Goal: Information Seeking & Learning: Check status

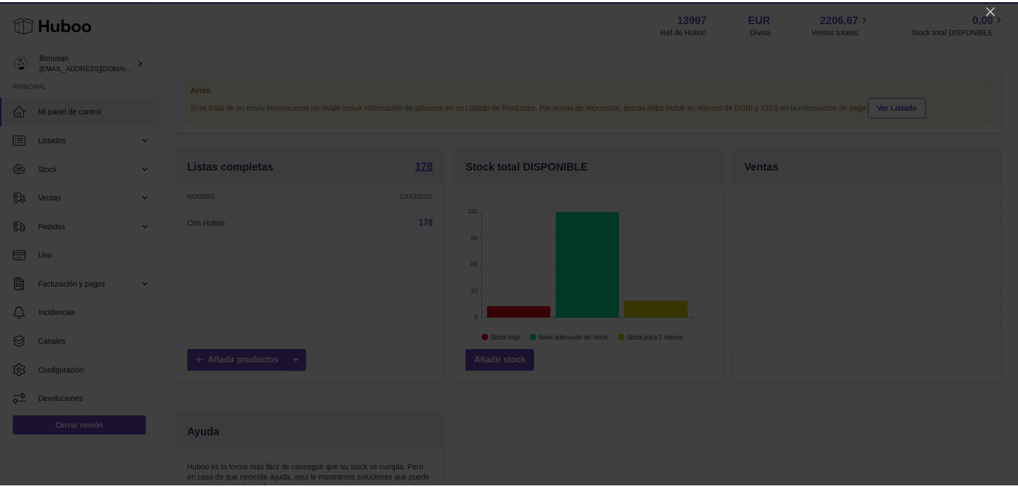
scroll to position [167, 269]
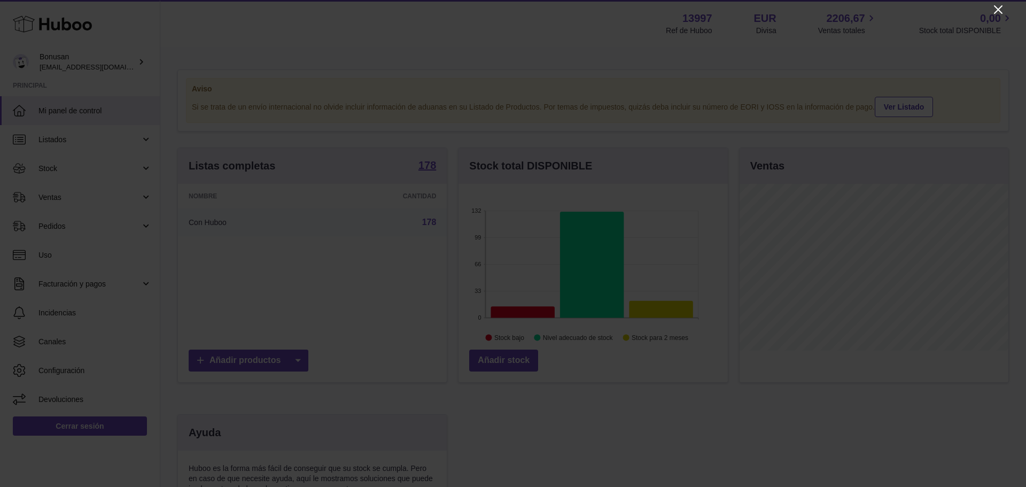
click at [1002, 8] on icon "Close" at bounding box center [998, 9] width 13 height 13
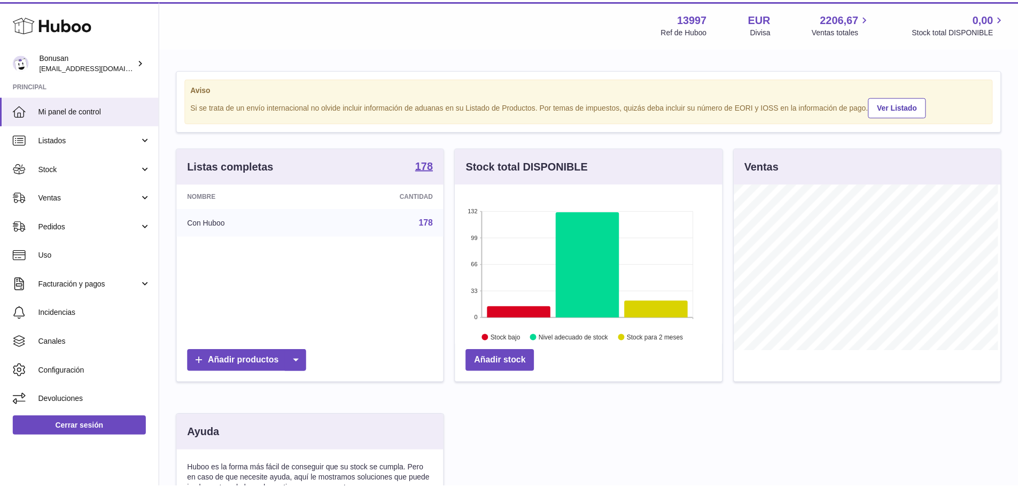
scroll to position [534409, 534310]
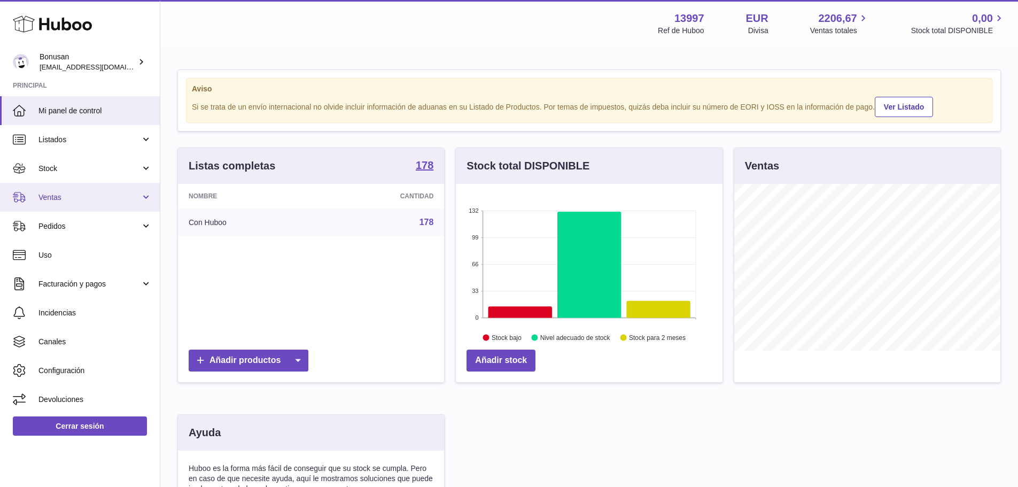
click at [49, 202] on span "Ventas" at bounding box center [89, 197] width 102 height 10
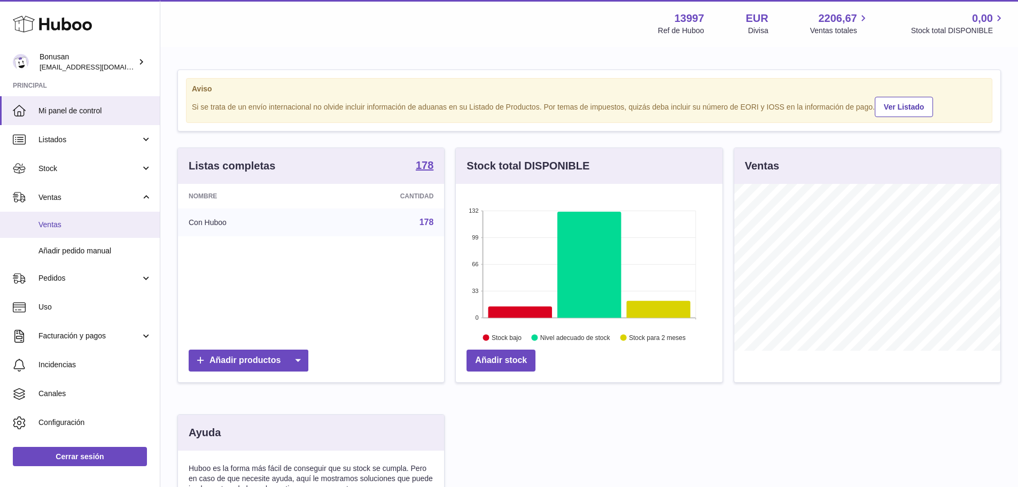
click at [49, 223] on span "Ventas" at bounding box center [94, 225] width 113 height 10
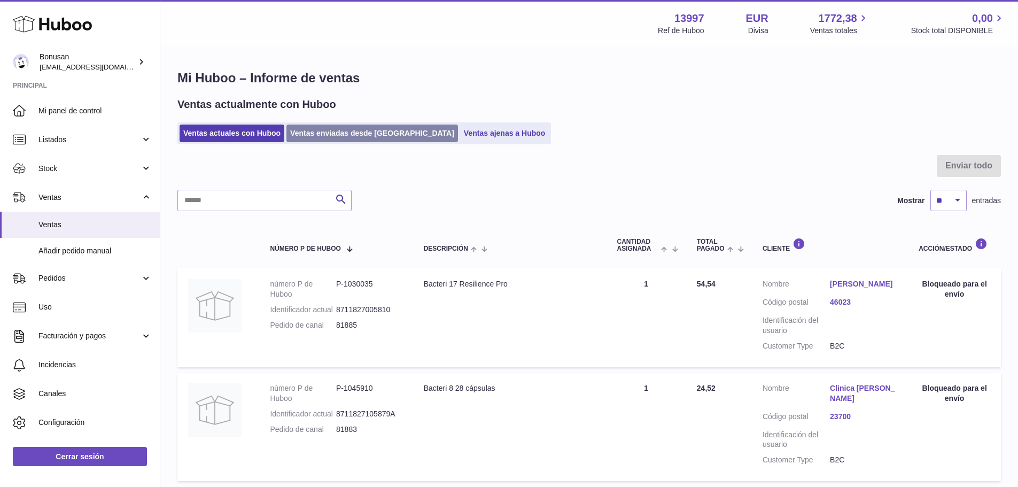
click at [317, 136] on link "Ventas enviadas desde [GEOGRAPHIC_DATA]" at bounding box center [373, 134] width 172 height 18
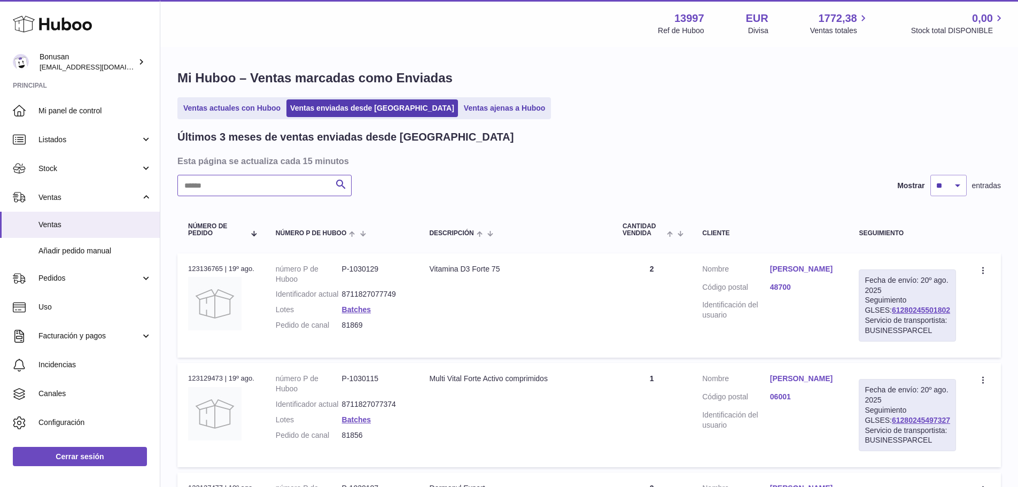
click at [230, 185] on input "text" at bounding box center [264, 185] width 174 height 21
click at [792, 274] on link "Joseina Marco Lope" at bounding box center [804, 269] width 68 height 10
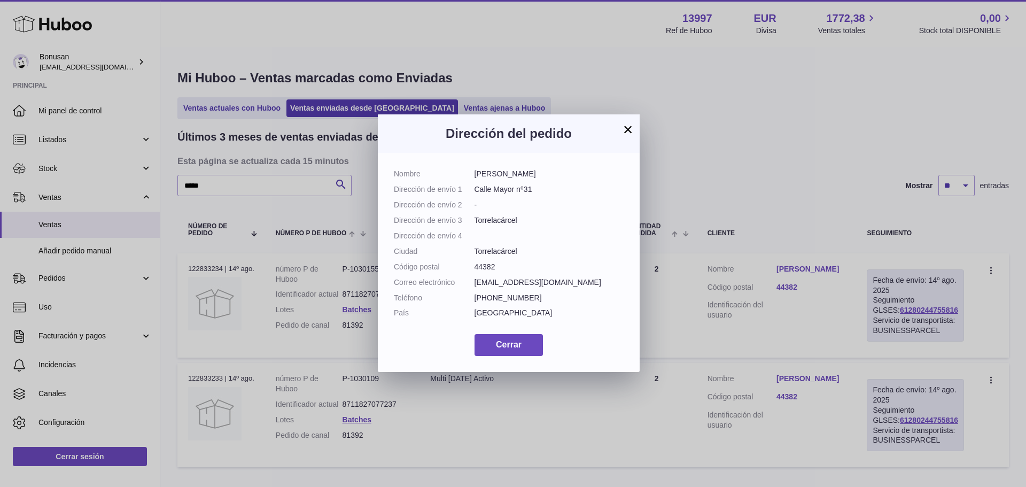
click at [628, 123] on button "×" at bounding box center [628, 129] width 13 height 13
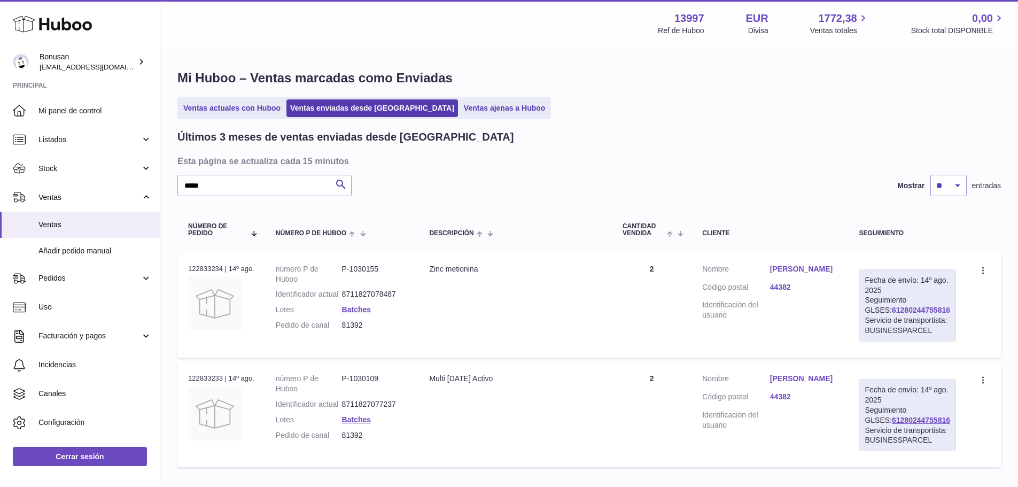
click at [892, 311] on link "61280244755816" at bounding box center [921, 310] width 58 height 9
drag, startPoint x: 217, startPoint y: 186, endPoint x: 167, endPoint y: 179, distance: 50.2
click at [167, 179] on div "Mi Huboo – Ventas marcadas como Enviadas Ventas actuales con Huboo Ventas envia…" at bounding box center [589, 271] width 858 height 446
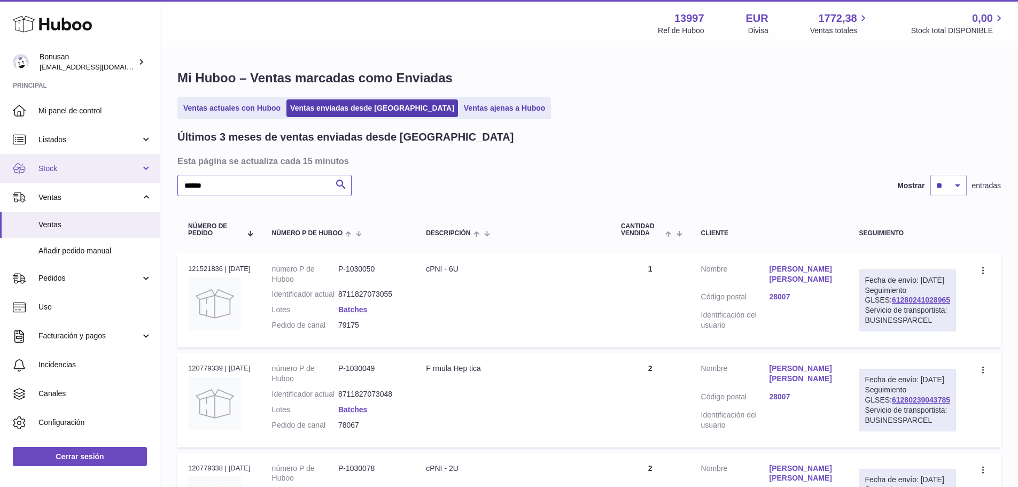
drag, startPoint x: 207, startPoint y: 181, endPoint x: 152, endPoint y: 171, distance: 56.1
click at [152, 171] on div "Huboo Bonusan info@bonusan.es Principal Mi panel de control Listados No está co…" at bounding box center [509, 418] width 1018 height 836
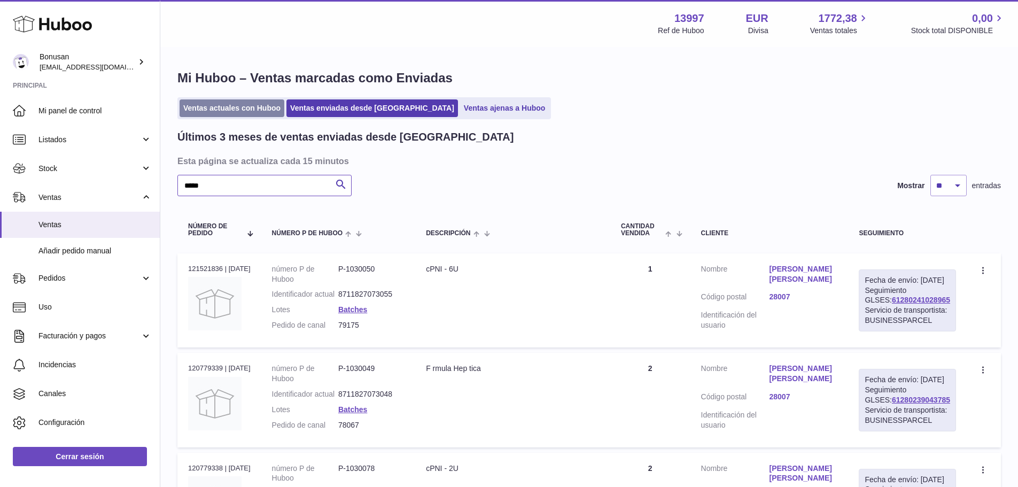
type input "*****"
click at [212, 112] on link "Ventas actuales con Huboo" at bounding box center [232, 108] width 105 height 18
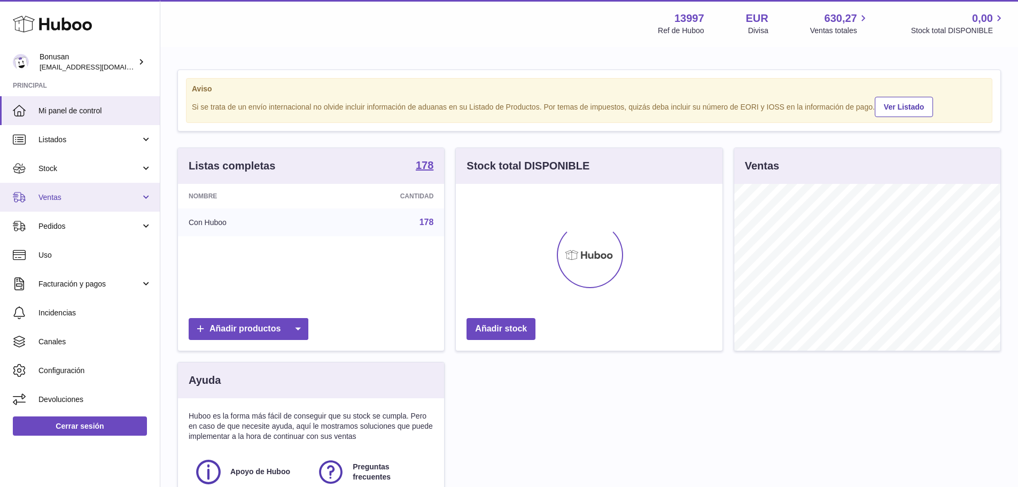
scroll to position [167, 267]
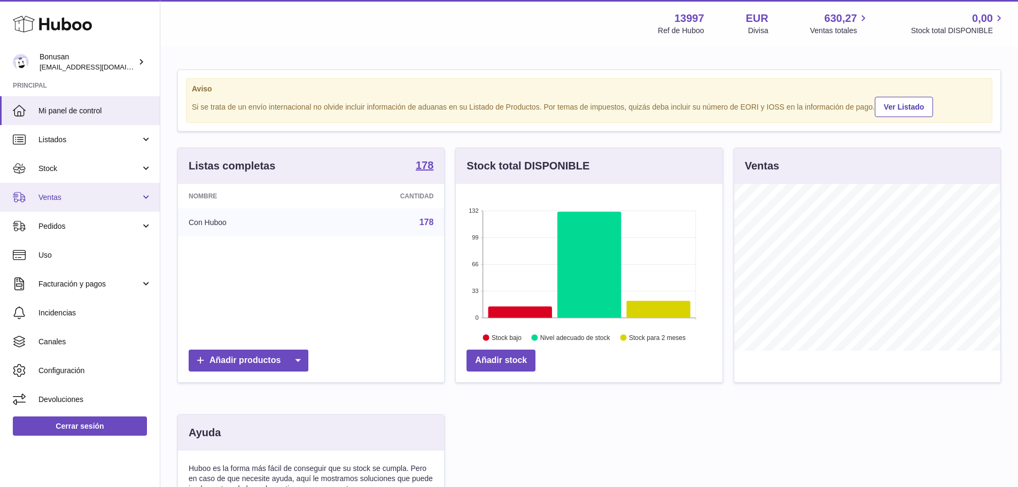
click at [56, 198] on span "Ventas" at bounding box center [89, 197] width 102 height 10
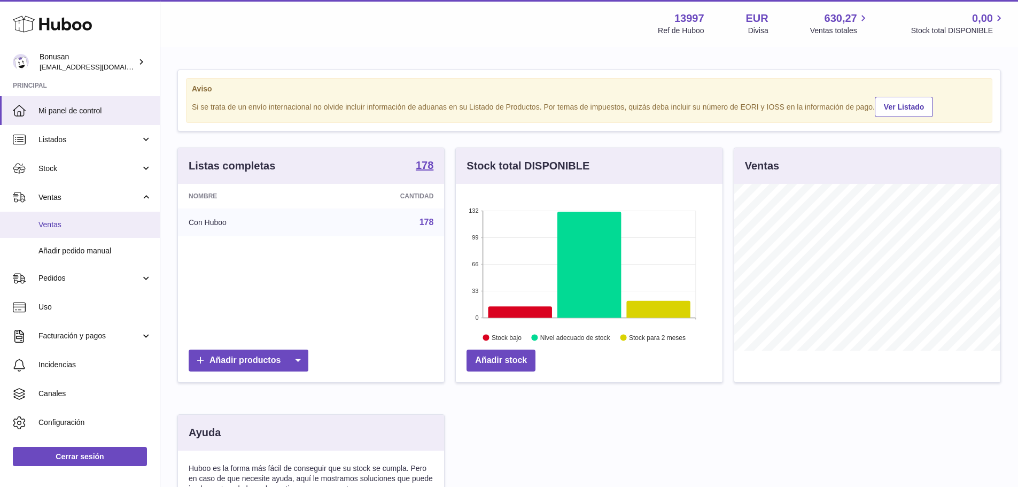
click at [56, 227] on span "Ventas" at bounding box center [94, 225] width 113 height 10
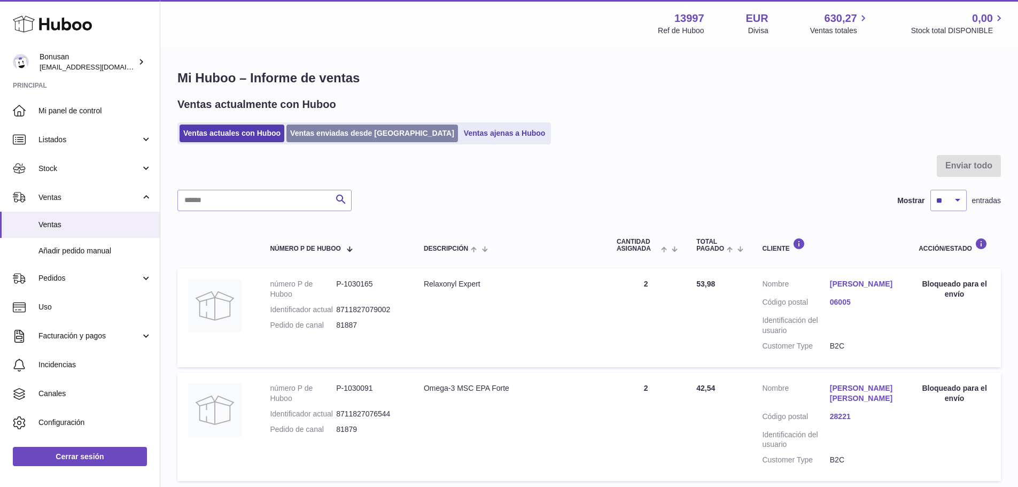
click at [315, 135] on link "Ventas enviadas desde [GEOGRAPHIC_DATA]" at bounding box center [373, 134] width 172 height 18
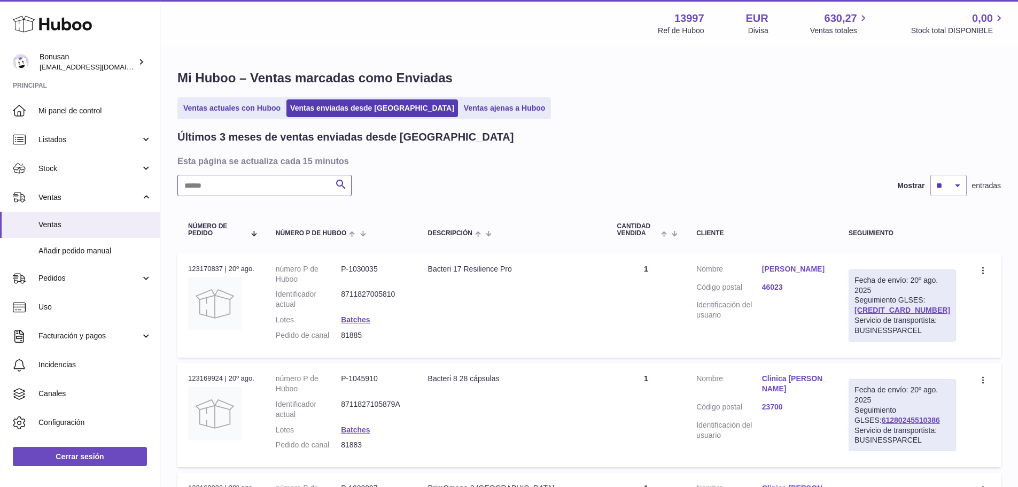
click at [258, 183] on input "text" at bounding box center [264, 185] width 174 height 21
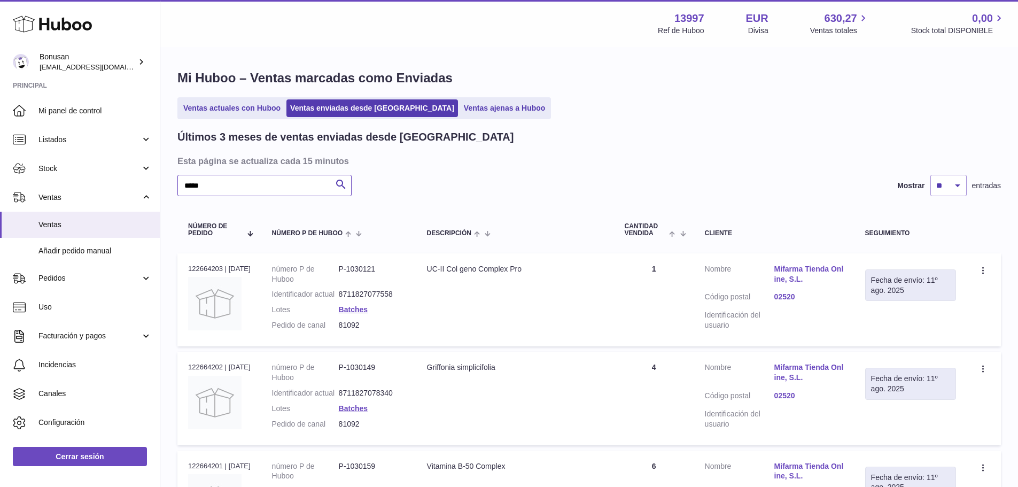
type input "*****"
click at [797, 272] on link "Mifarma Tienda Online, S.L." at bounding box center [809, 274] width 69 height 20
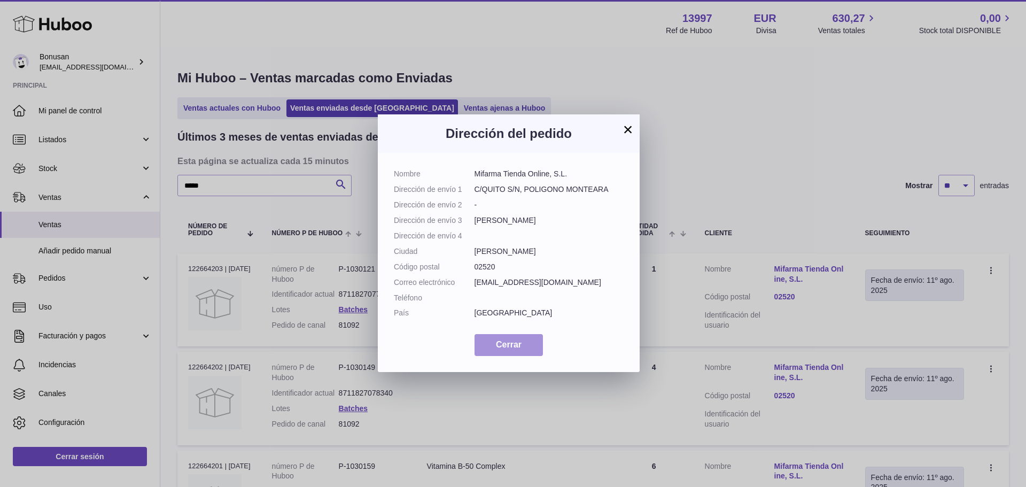
click at [513, 343] on span "Cerrar" at bounding box center [509, 344] width 26 height 9
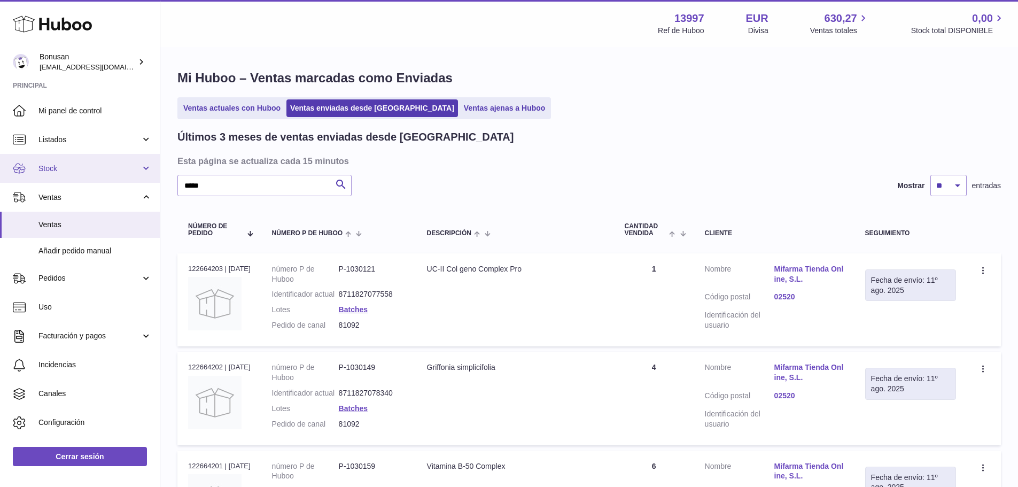
click at [68, 168] on span "Stock" at bounding box center [89, 169] width 102 height 10
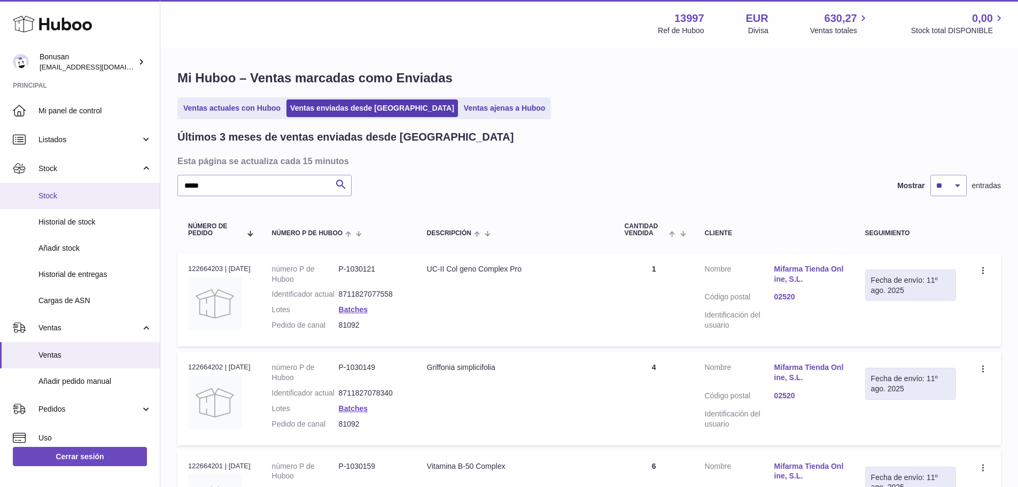
click at [53, 194] on span "Stock" at bounding box center [94, 196] width 113 height 10
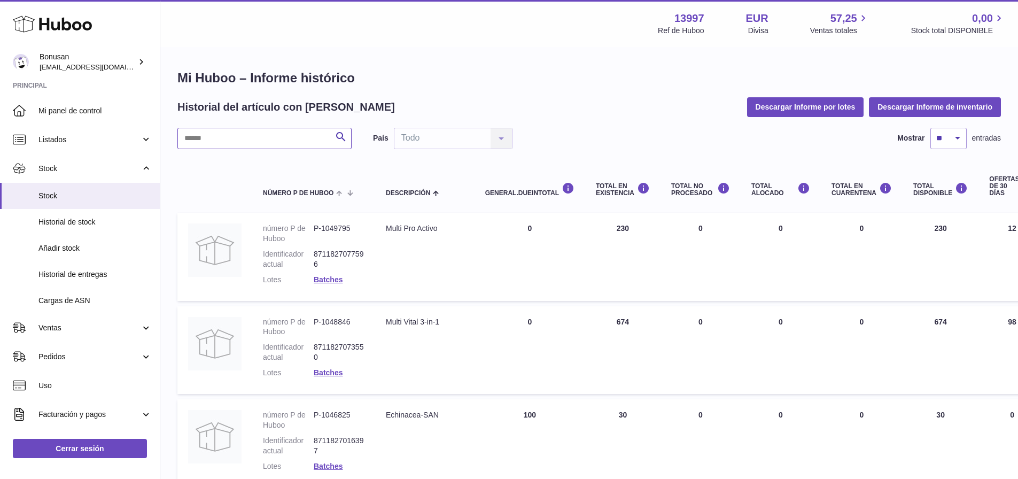
click at [200, 131] on input "text" at bounding box center [264, 138] width 174 height 21
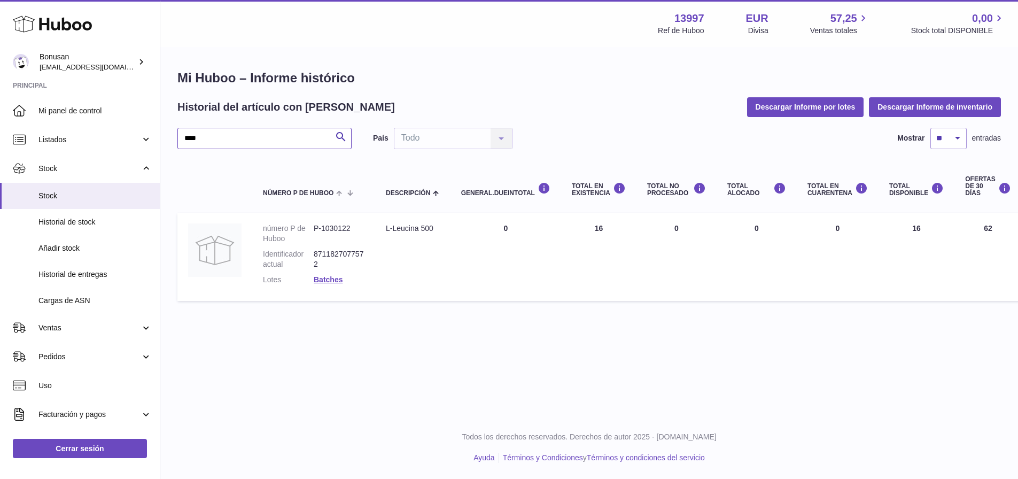
drag, startPoint x: 207, startPoint y: 137, endPoint x: 159, endPoint y: 132, distance: 48.5
click at [159, 132] on div "Huboo Bonusan info@bonusan.es Principal Mi panel de control Listados No está co…" at bounding box center [509, 239] width 1018 height 479
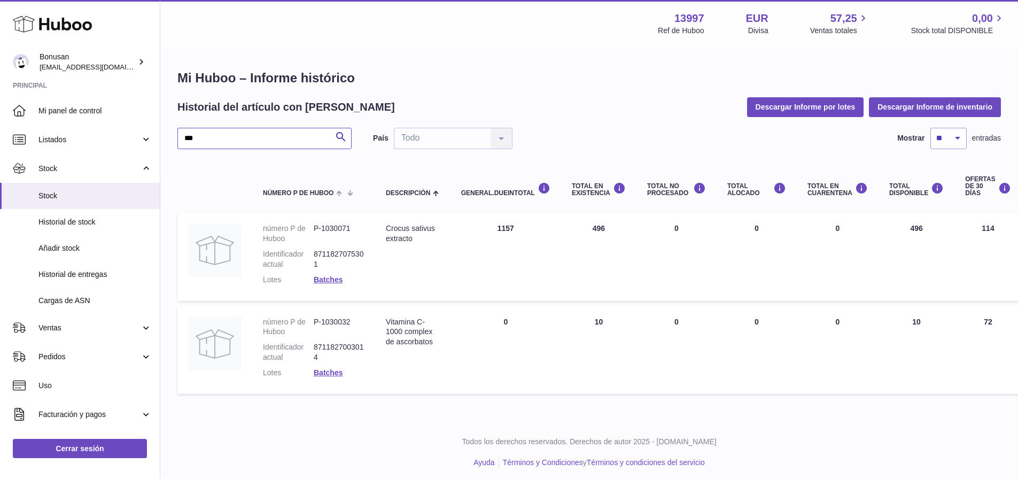
drag, startPoint x: 223, startPoint y: 148, endPoint x: 174, endPoint y: 142, distance: 49.5
click at [174, 142] on div "Mi Huboo – Informe histórico Historial del artículo con Huboo Descargar Informe…" at bounding box center [589, 234] width 858 height 373
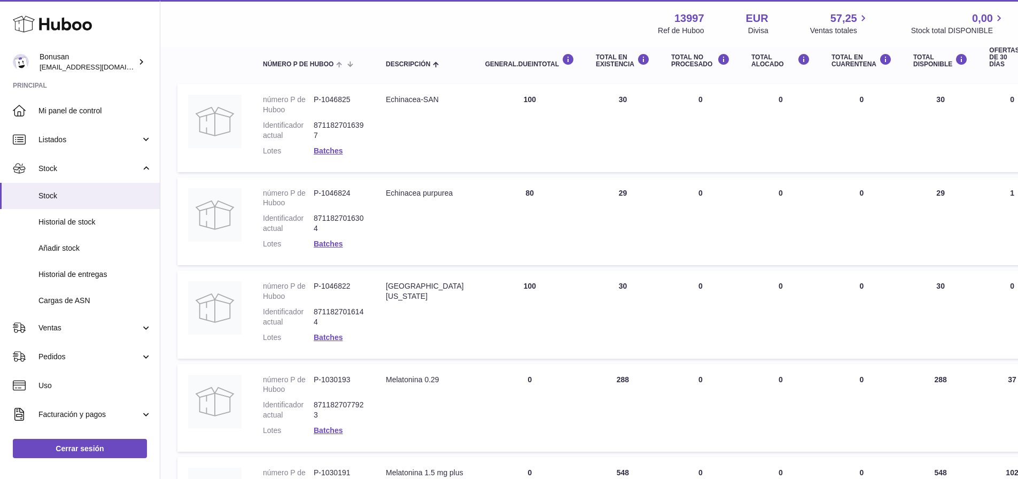
scroll to position [29, 0]
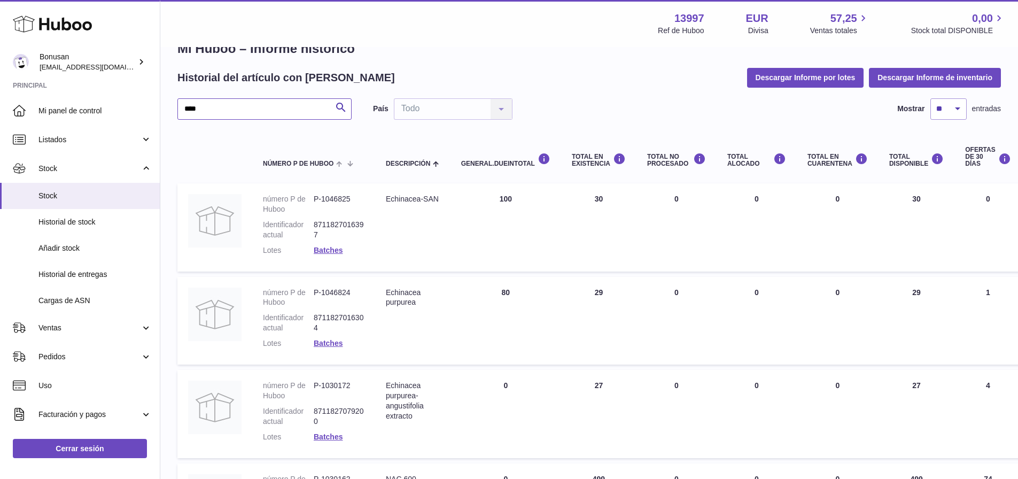
scroll to position [8, 0]
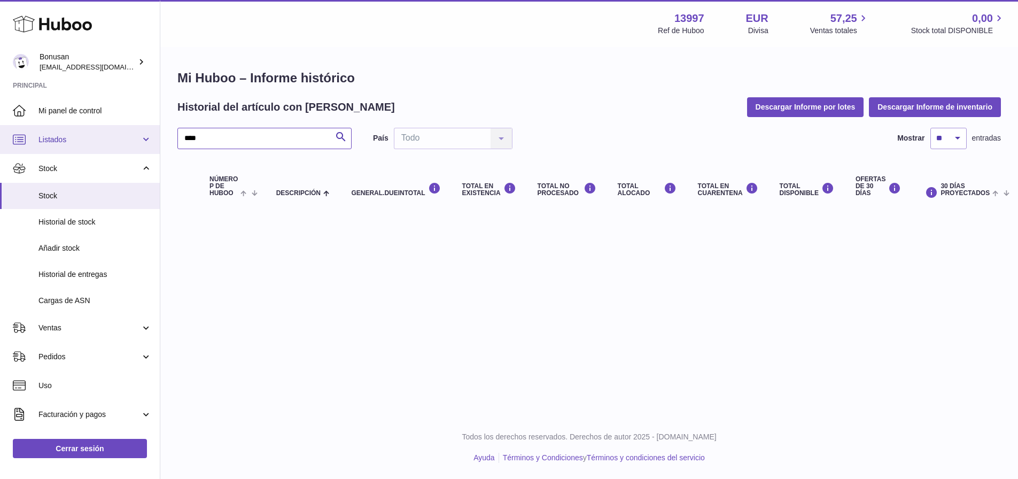
drag, startPoint x: 219, startPoint y: 138, endPoint x: 156, endPoint y: 143, distance: 63.3
click at [165, 138] on div "Mi Huboo – Informe histórico Historial del artículo con Huboo Descargar Informe…" at bounding box center [589, 141] width 858 height 186
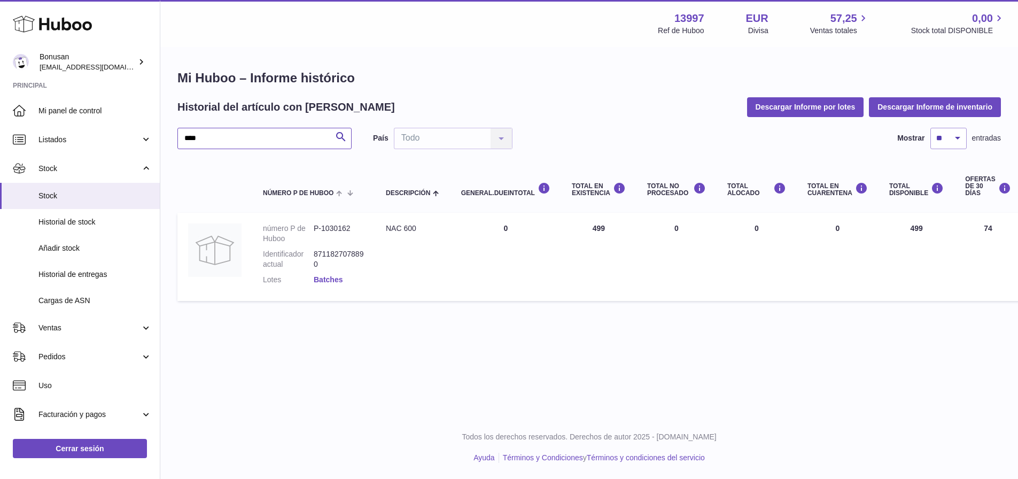
type input "****"
click at [321, 275] on link "Batches" at bounding box center [328, 279] width 29 height 9
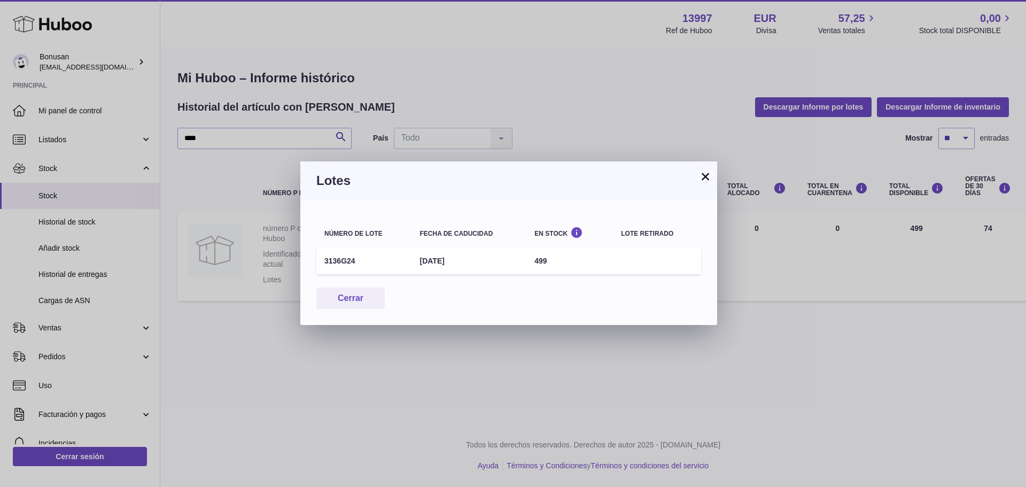
click at [321, 270] on td "3136G24" at bounding box center [363, 261] width 95 height 26
click at [705, 172] on button "×" at bounding box center [705, 176] width 13 height 13
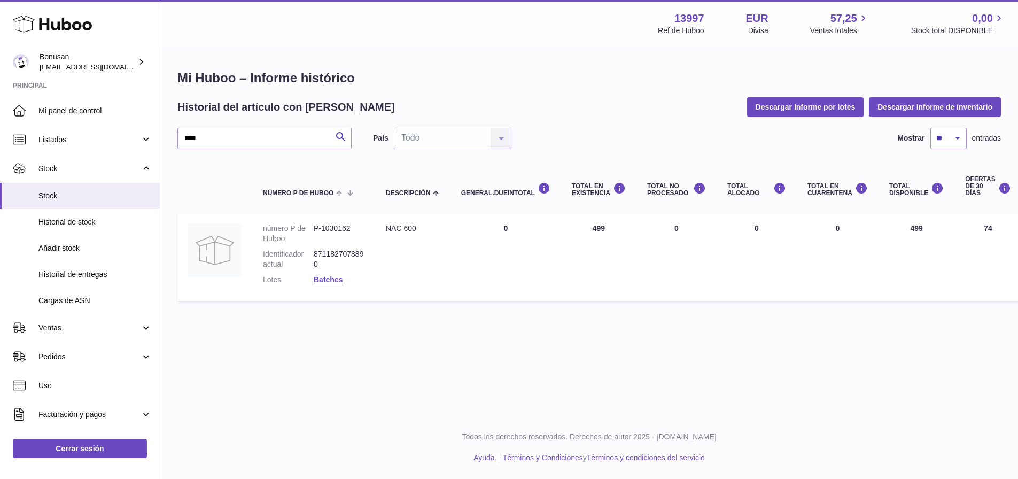
click at [868, 402] on div "Menú Huboo 13997 Ref de Huboo EUR Divisa 57,25 Ventas totales 0,00 Stock total …" at bounding box center [589, 208] width 858 height 416
click at [66, 327] on span "Ventas" at bounding box center [89, 328] width 102 height 10
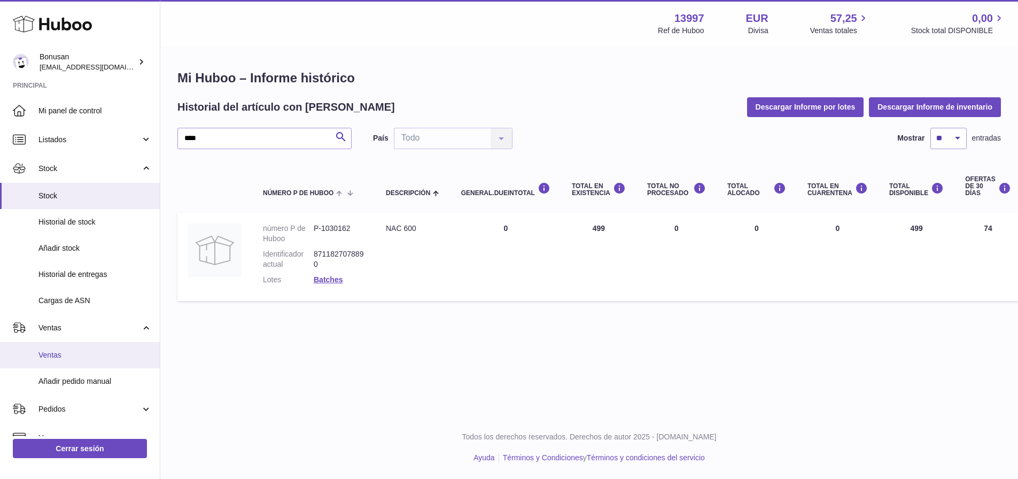
click at [51, 357] on span "Ventas" at bounding box center [94, 355] width 113 height 10
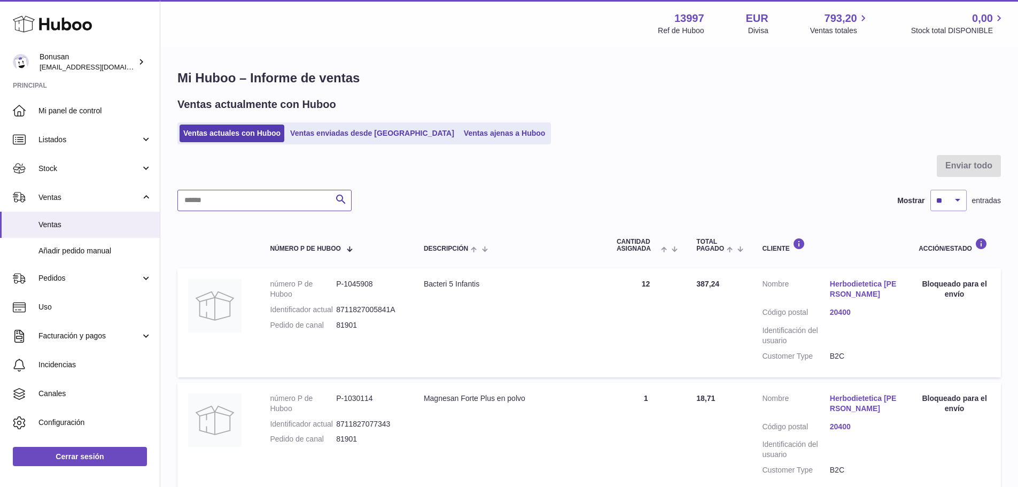
click at [195, 198] on input "text" at bounding box center [264, 200] width 174 height 21
type input "********"
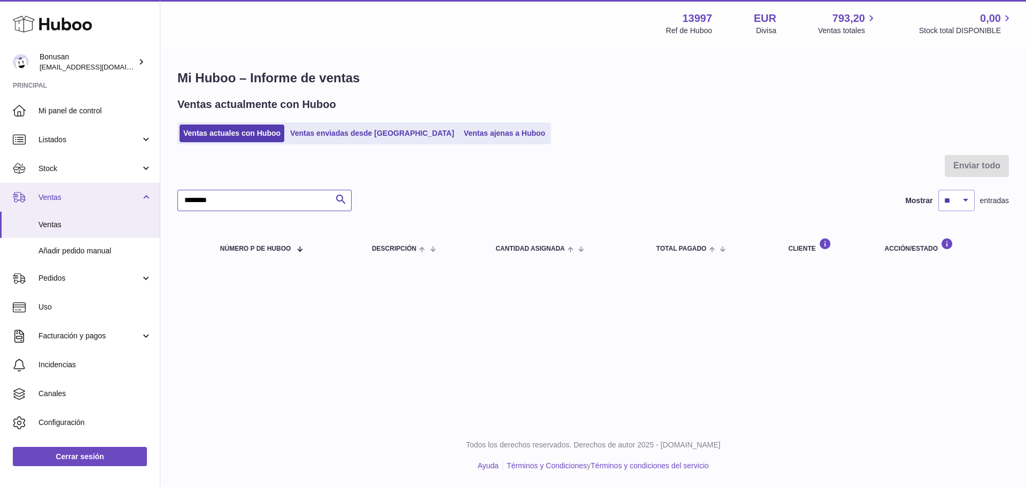
drag, startPoint x: 166, startPoint y: 205, endPoint x: 134, endPoint y: 198, distance: 32.8
click at [136, 198] on div "Huboo Bonusan info@bonusan.es Principal Mi panel de control Listados No está co…" at bounding box center [513, 243] width 1026 height 487
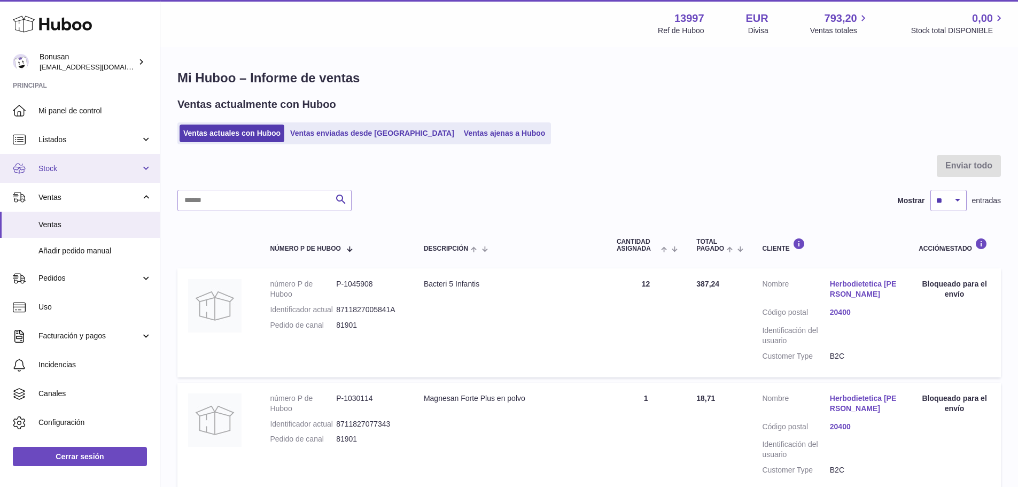
click at [56, 168] on span "Stock" at bounding box center [89, 169] width 102 height 10
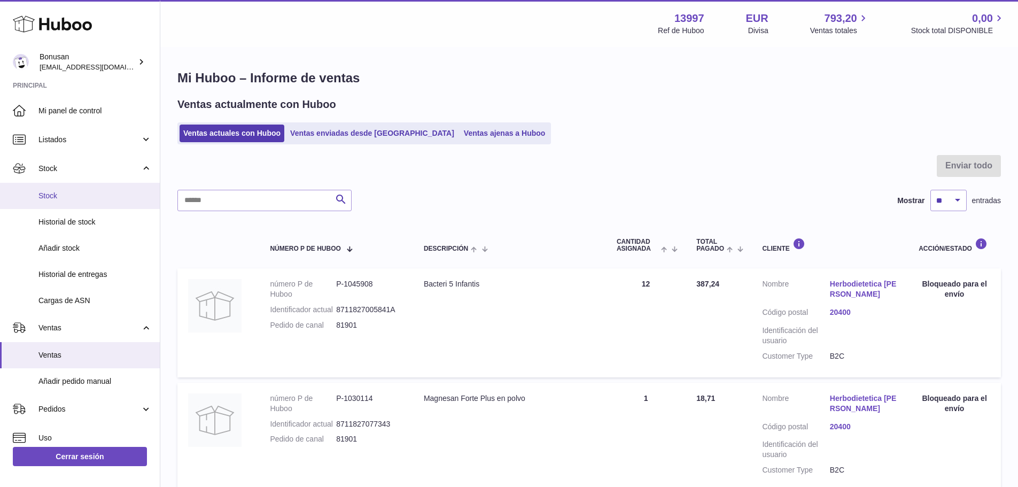
click at [40, 198] on span "Stock" at bounding box center [94, 196] width 113 height 10
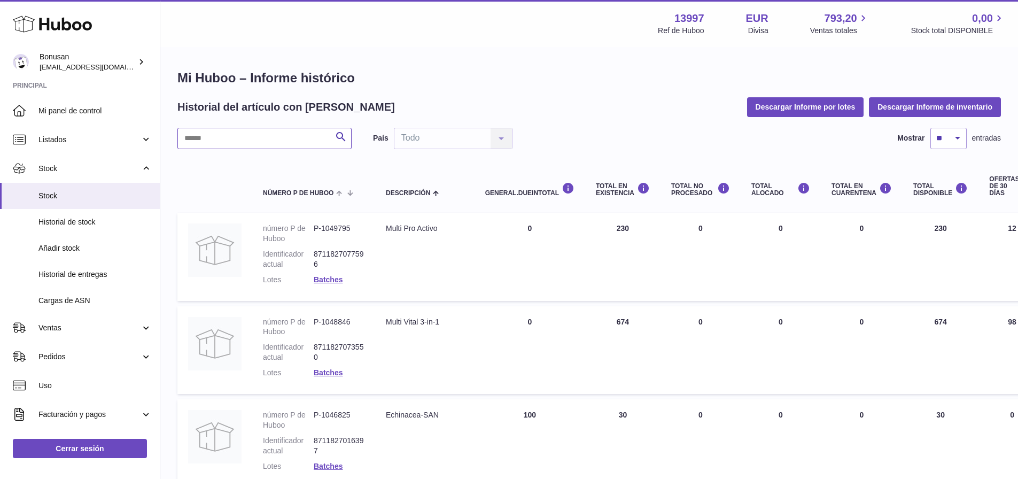
click at [195, 133] on input "text" at bounding box center [264, 138] width 174 height 21
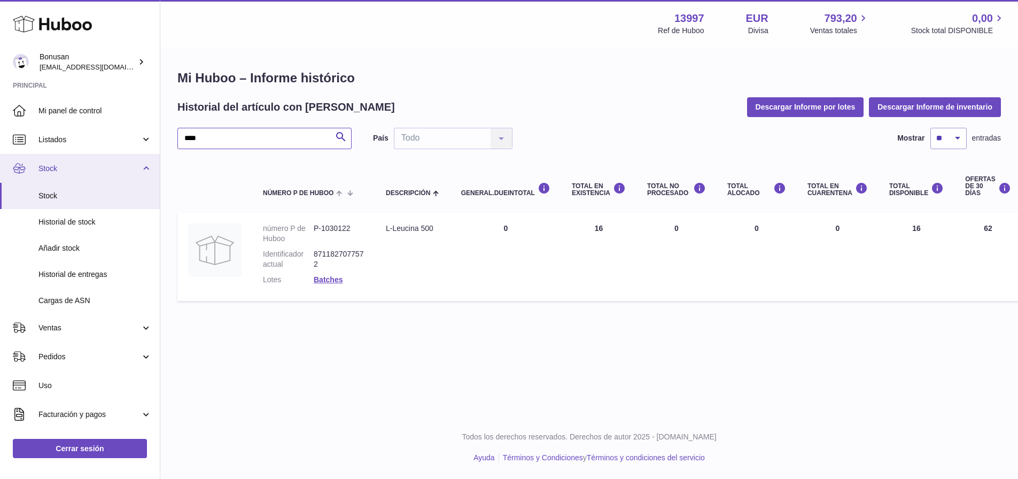
drag, startPoint x: 238, startPoint y: 139, endPoint x: 139, endPoint y: 155, distance: 100.7
click at [142, 152] on div "Huboo Bonusan [EMAIL_ADDRESS][DOMAIN_NAME] Principal Mi panel de control Listad…" at bounding box center [509, 239] width 1018 height 479
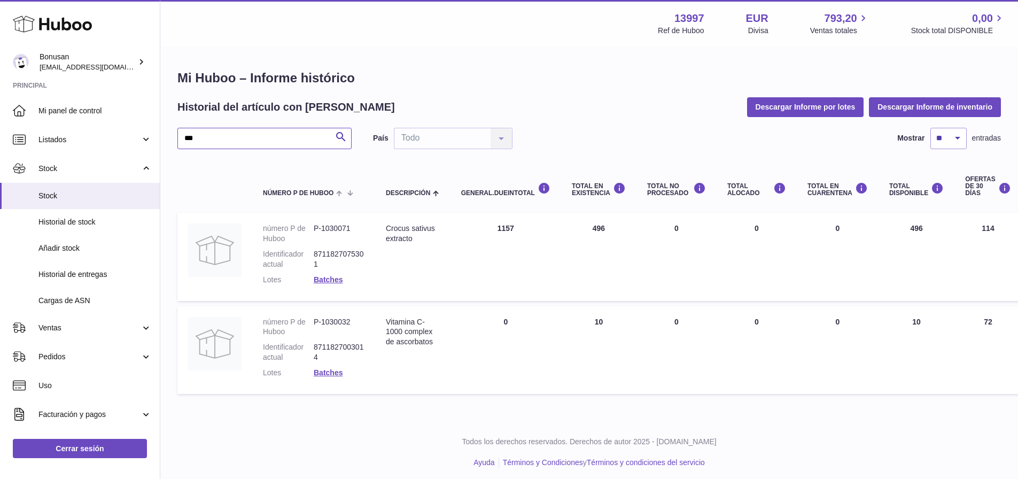
type input "***"
